Goal: Task Accomplishment & Management: Manage account settings

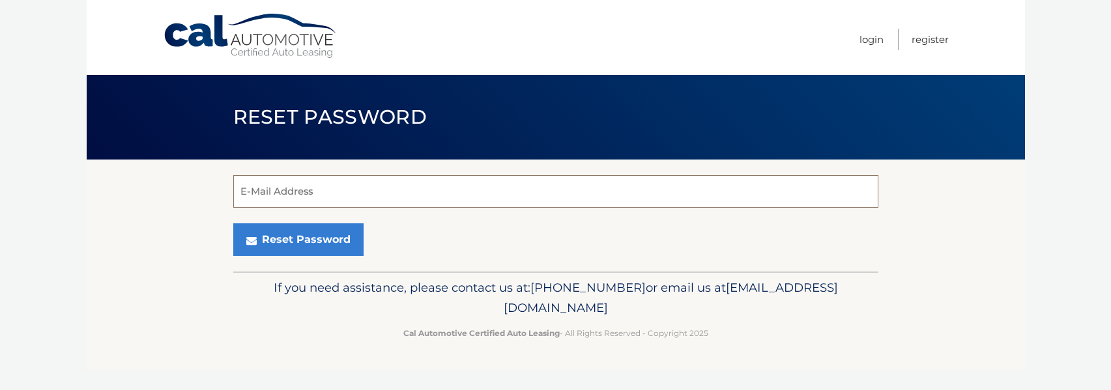
click at [330, 190] on input "E-Mail Address" at bounding box center [555, 191] width 645 height 33
click at [293, 205] on input "E-Mail Address" at bounding box center [555, 191] width 645 height 33
paste input "[EMAIL_ADDRESS][DOMAIN_NAME]"
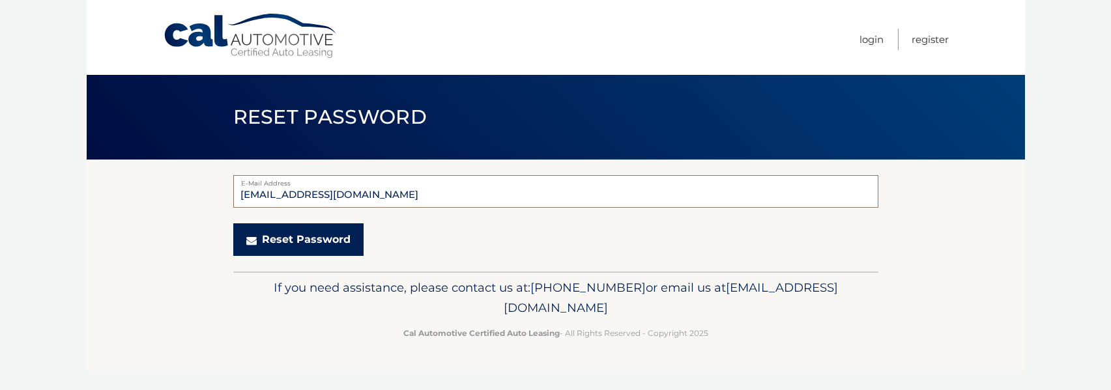
type input "[EMAIL_ADDRESS][DOMAIN_NAME]"
click at [305, 252] on button "Reset Password" at bounding box center [298, 239] width 130 height 33
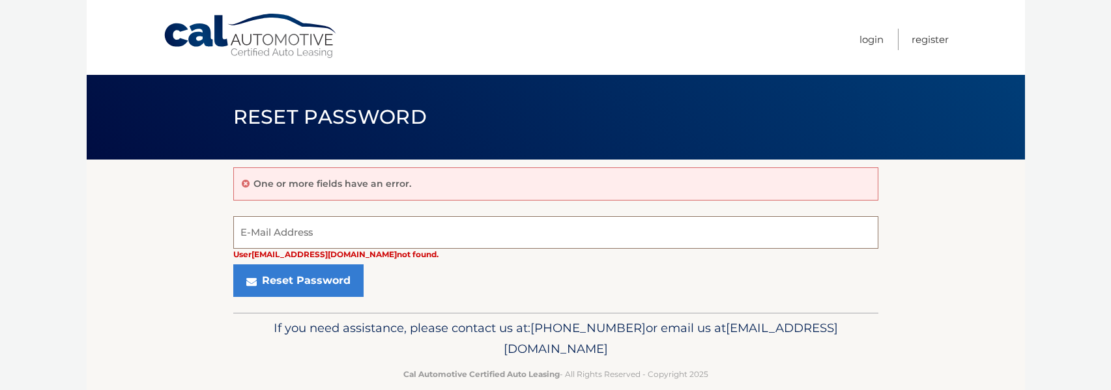
drag, startPoint x: 255, startPoint y: 230, endPoint x: 231, endPoint y: 227, distance: 24.2
click at [231, 227] on section "One or more fields have an error. User [EMAIL_ADDRESS][DOMAIN_NAME] not found. …" at bounding box center [556, 236] width 938 height 153
type input "[EMAIL_ADDRESS][DOMAIN_NAME]"
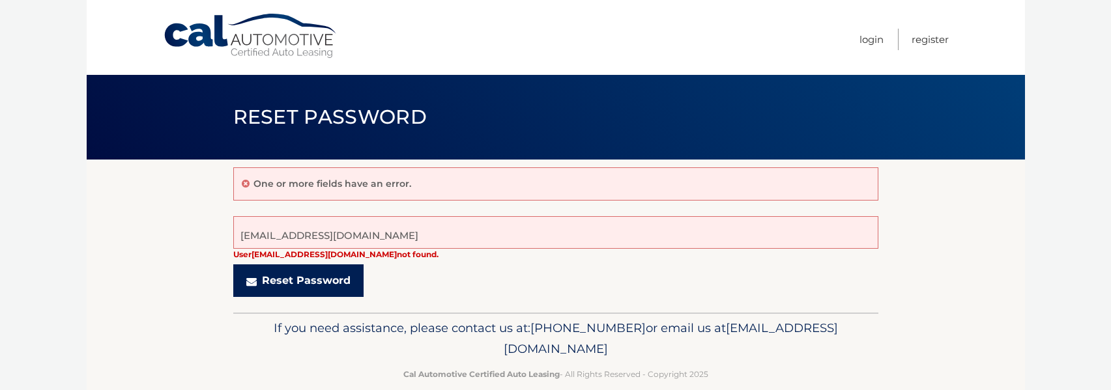
click at [323, 297] on button "Reset Password" at bounding box center [298, 280] width 130 height 33
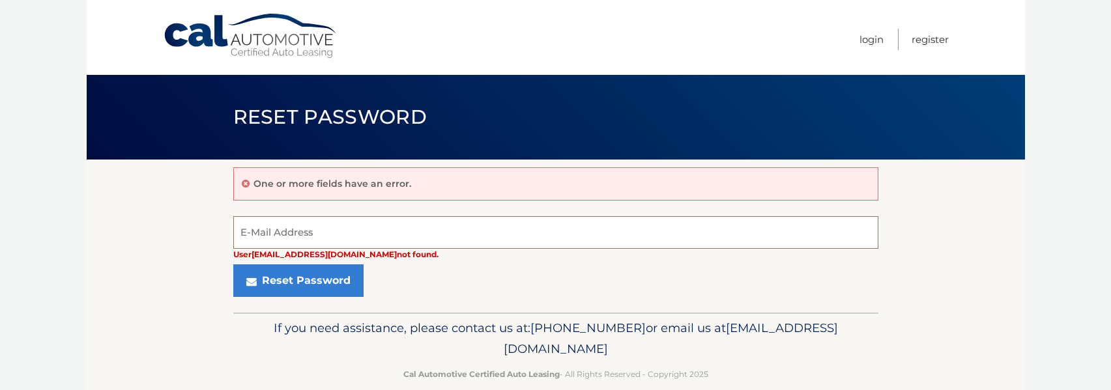
click at [337, 230] on input "E-Mail Address" at bounding box center [555, 232] width 645 height 33
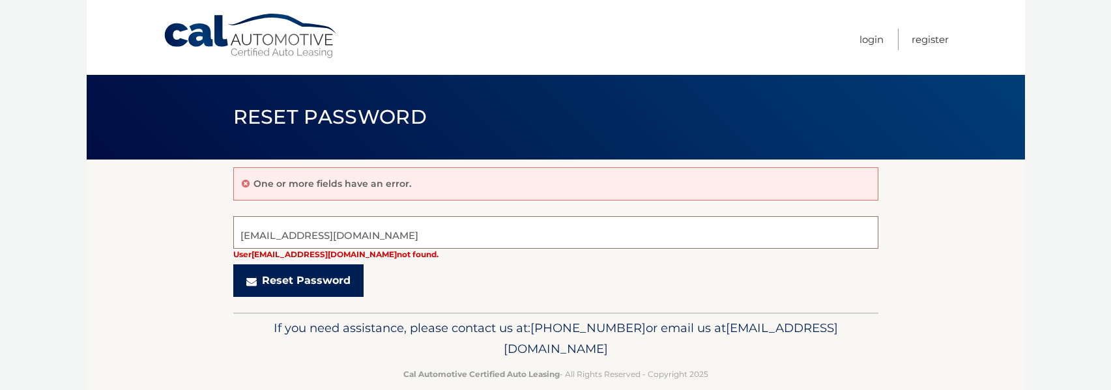
type input "[EMAIL_ADDRESS][DOMAIN_NAME]"
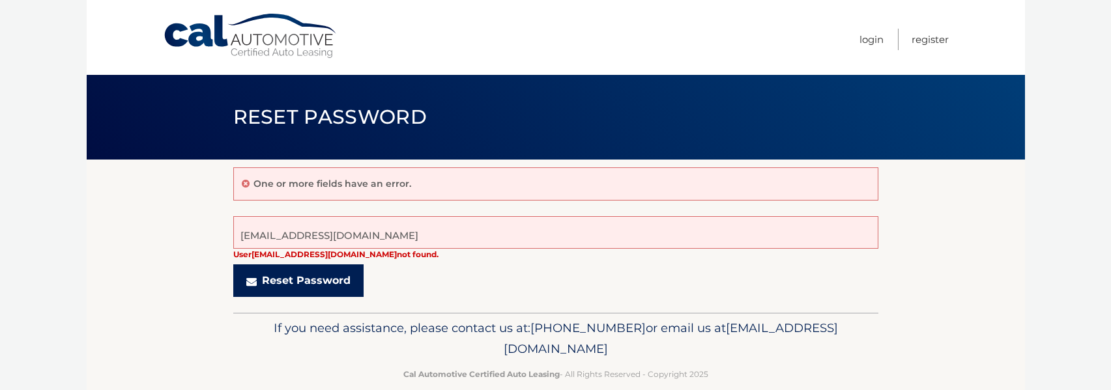
click at [268, 297] on button "Reset Password" at bounding box center [298, 280] width 130 height 33
